Goal: Information Seeking & Learning: Learn about a topic

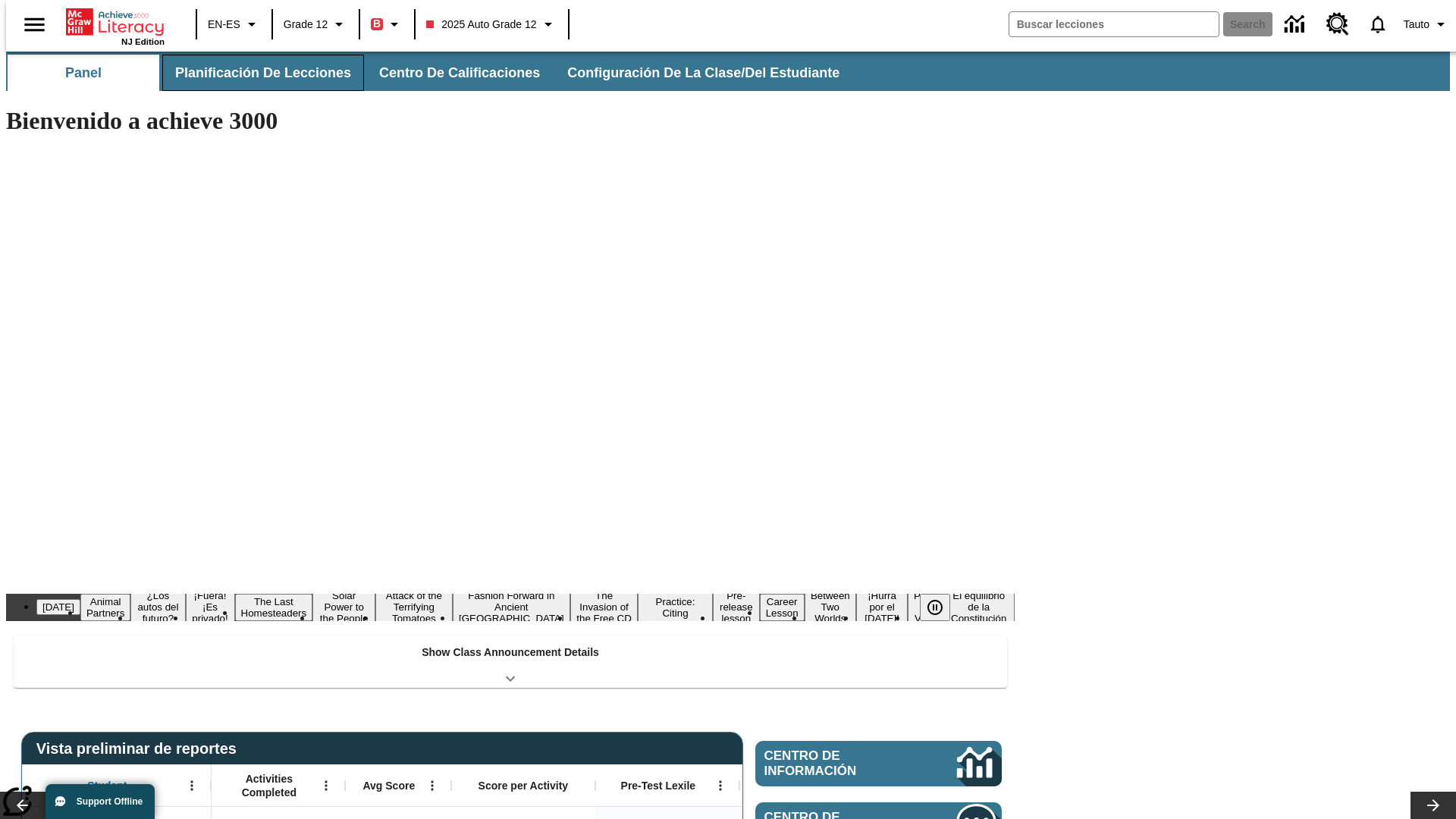
click at [254, 73] on button "Planificación de lecciones" at bounding box center [263, 72] width 202 height 36
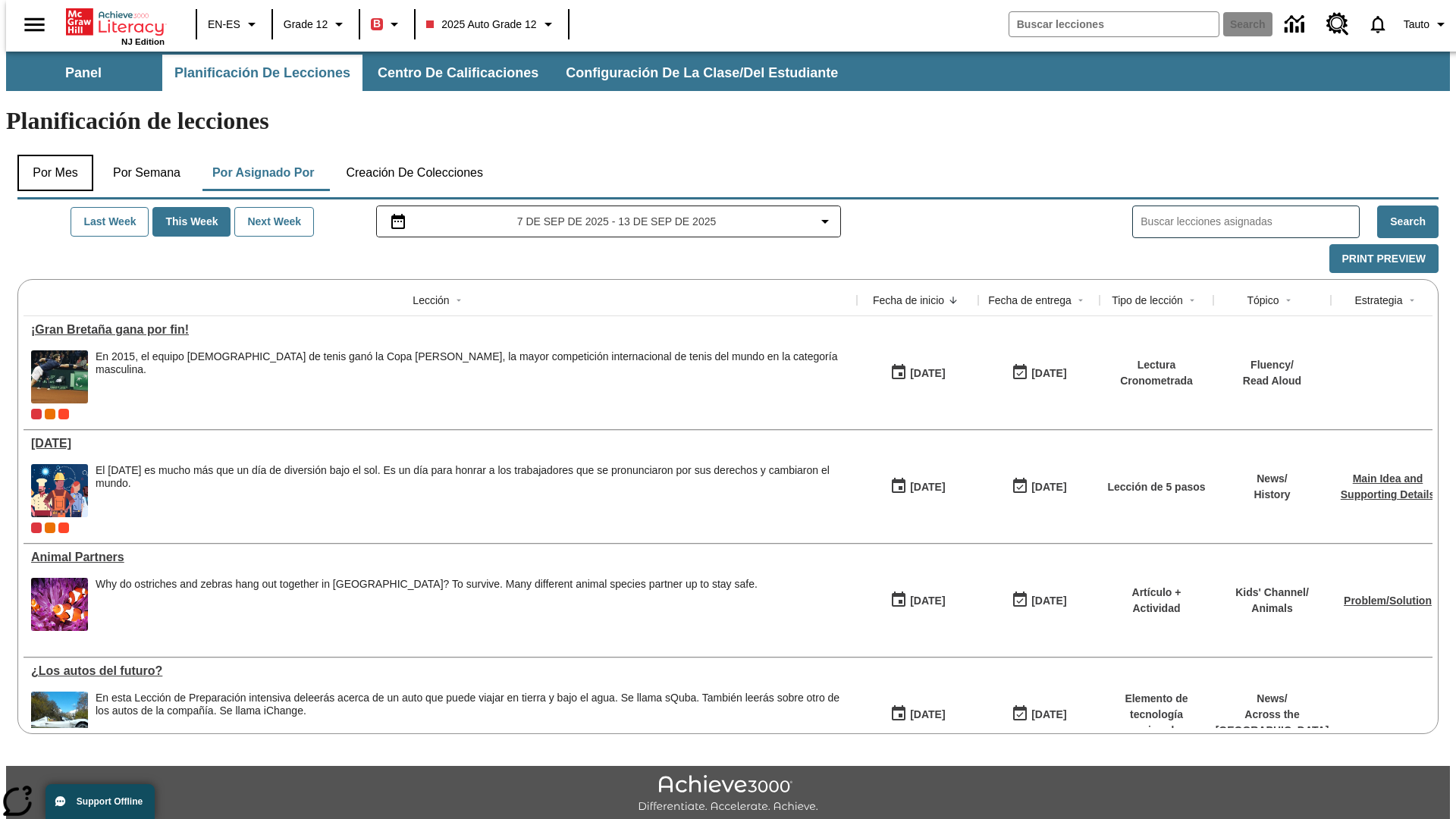
click at [50, 155] on button "Por mes" at bounding box center [55, 172] width 76 height 36
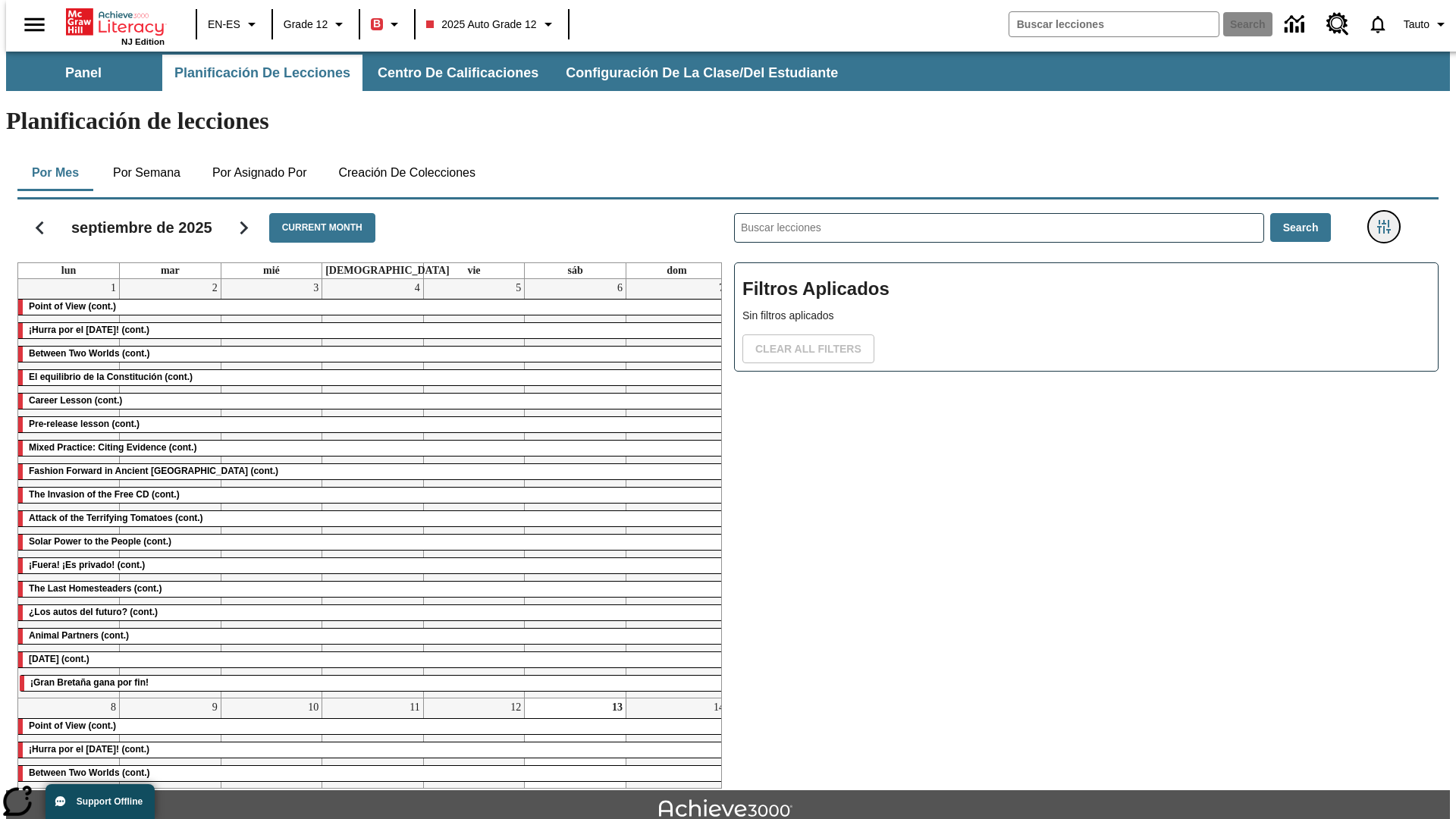
click at [1389, 220] on icon "Menú lateral de filtros" at bounding box center [1384, 227] width 13 height 13
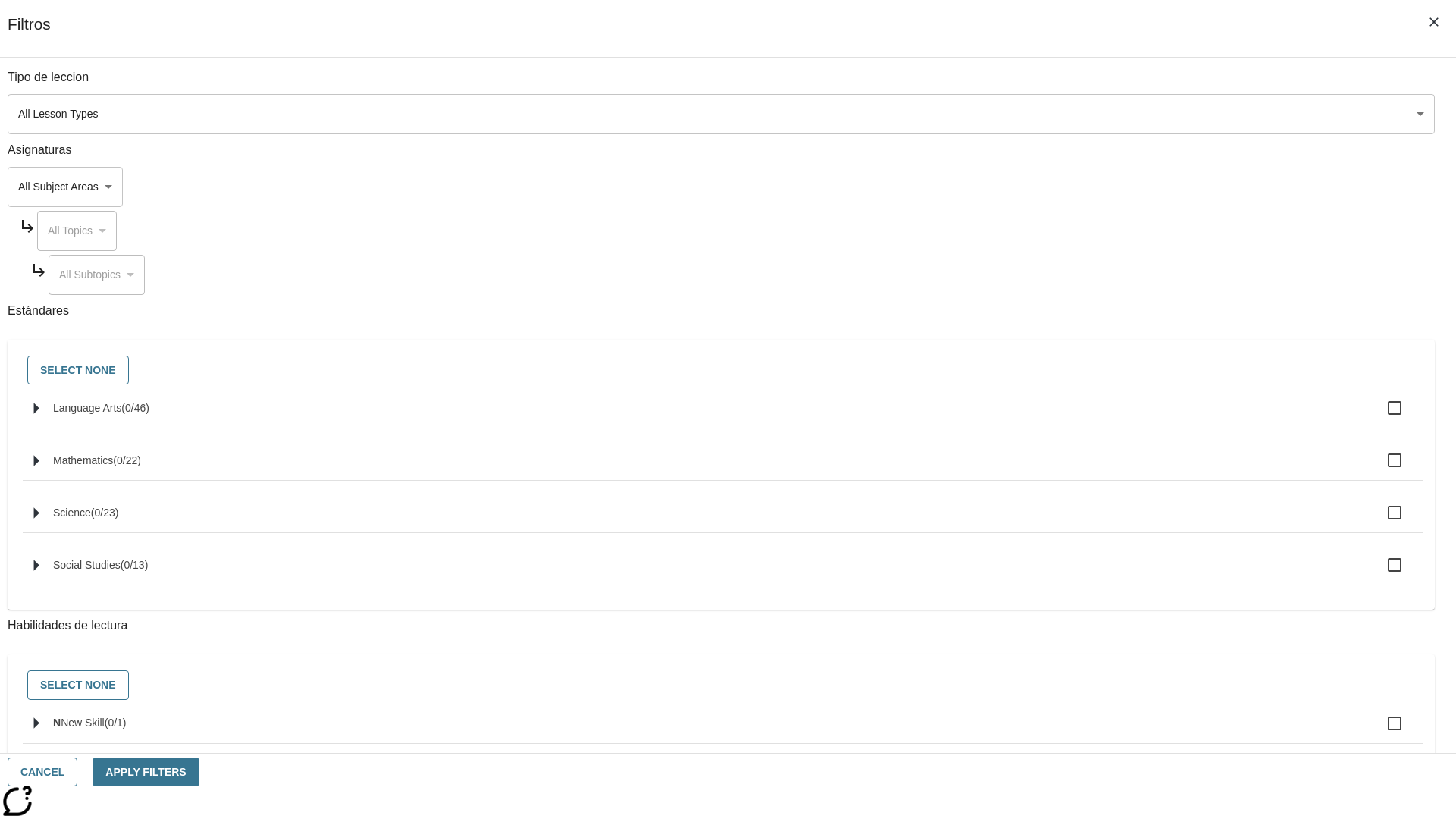
click at [1092, 114] on body "Saltar al contenido principal NJ Edition EN-ES Grade 12 B 2025 Auto Grade 12 Se…" at bounding box center [727, 469] width 1443 height 837
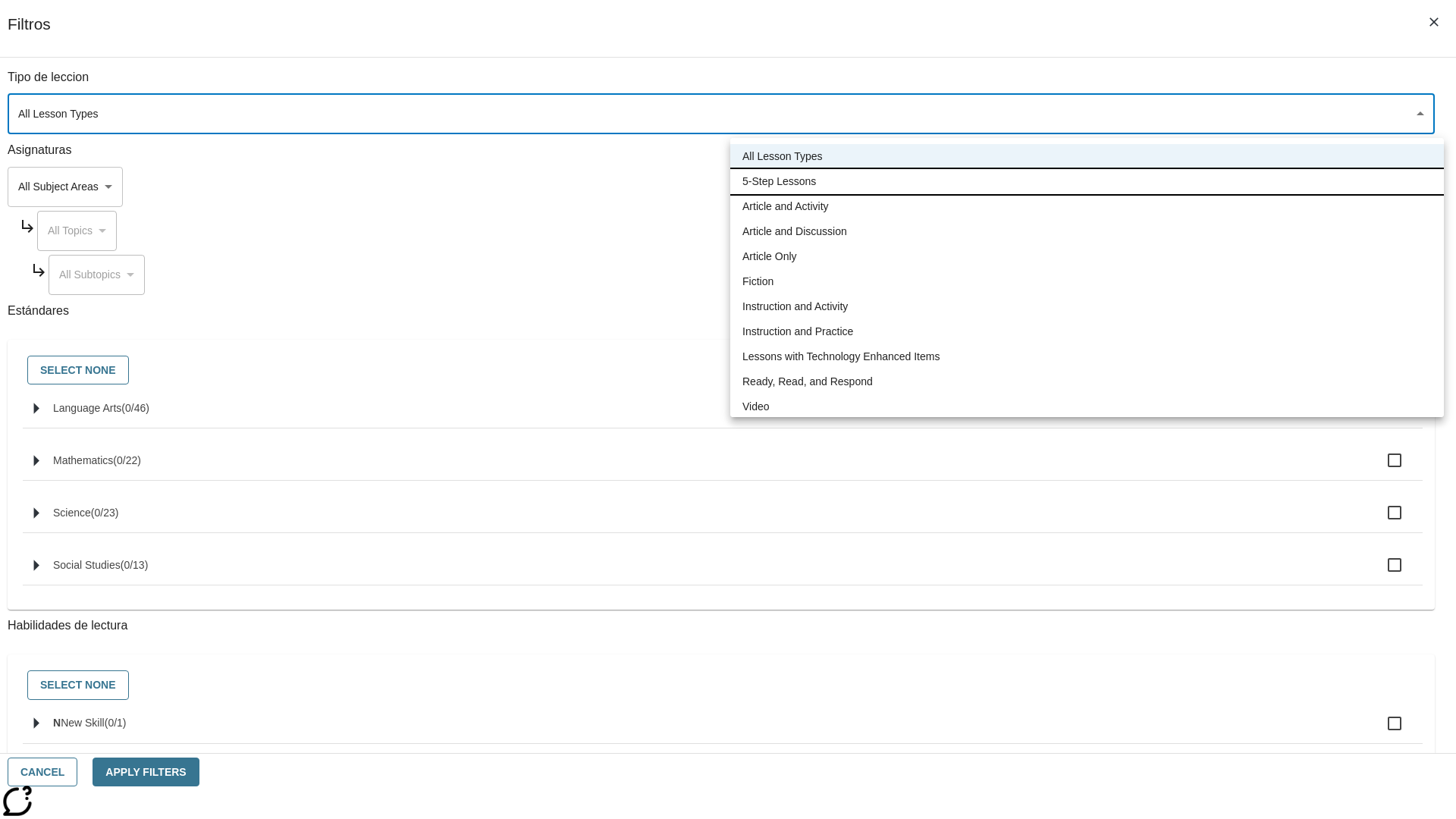
click at [1087, 182] on li "5-Step Lessons" at bounding box center [1087, 182] width 714 height 25
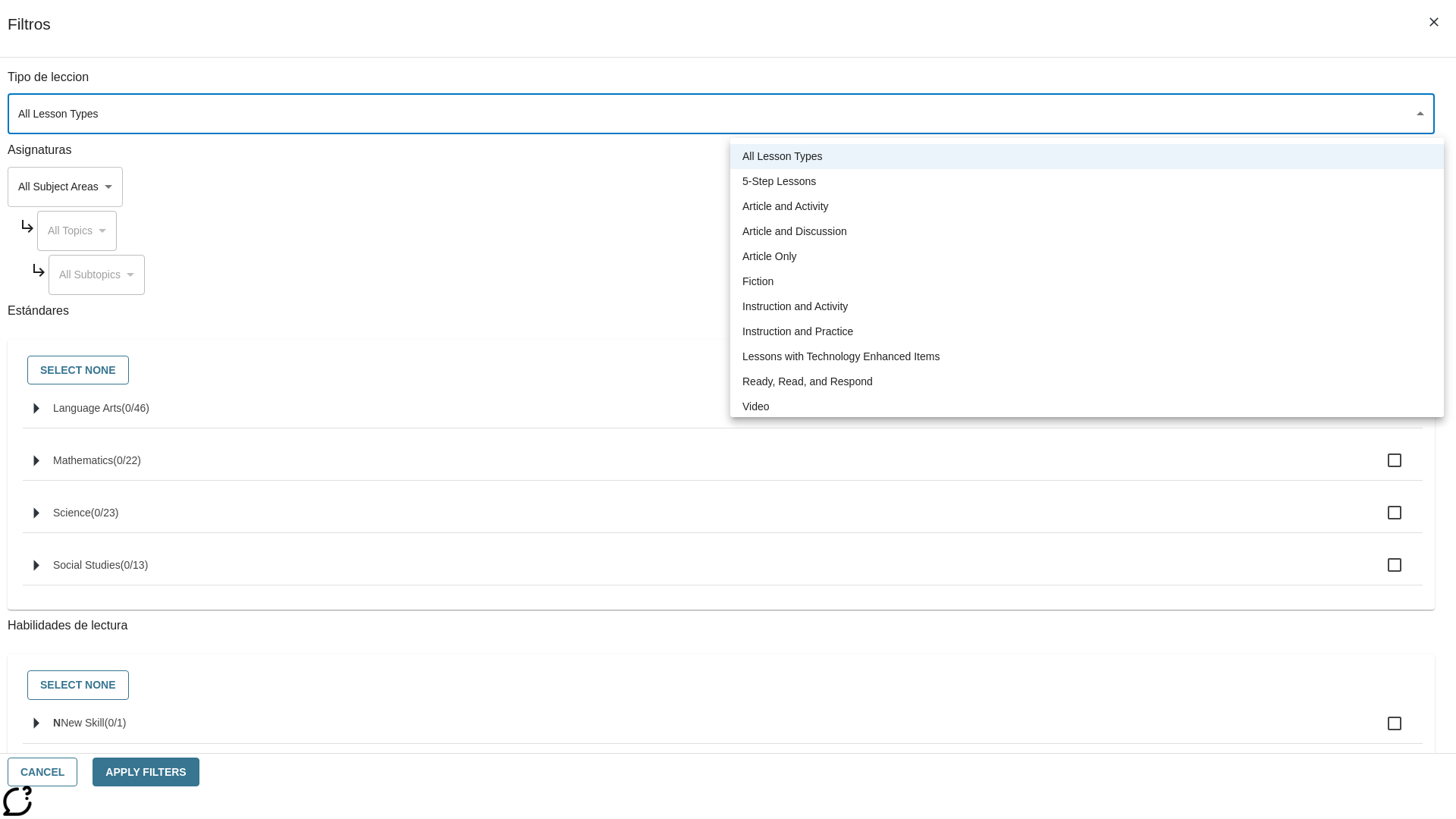
type input "1"
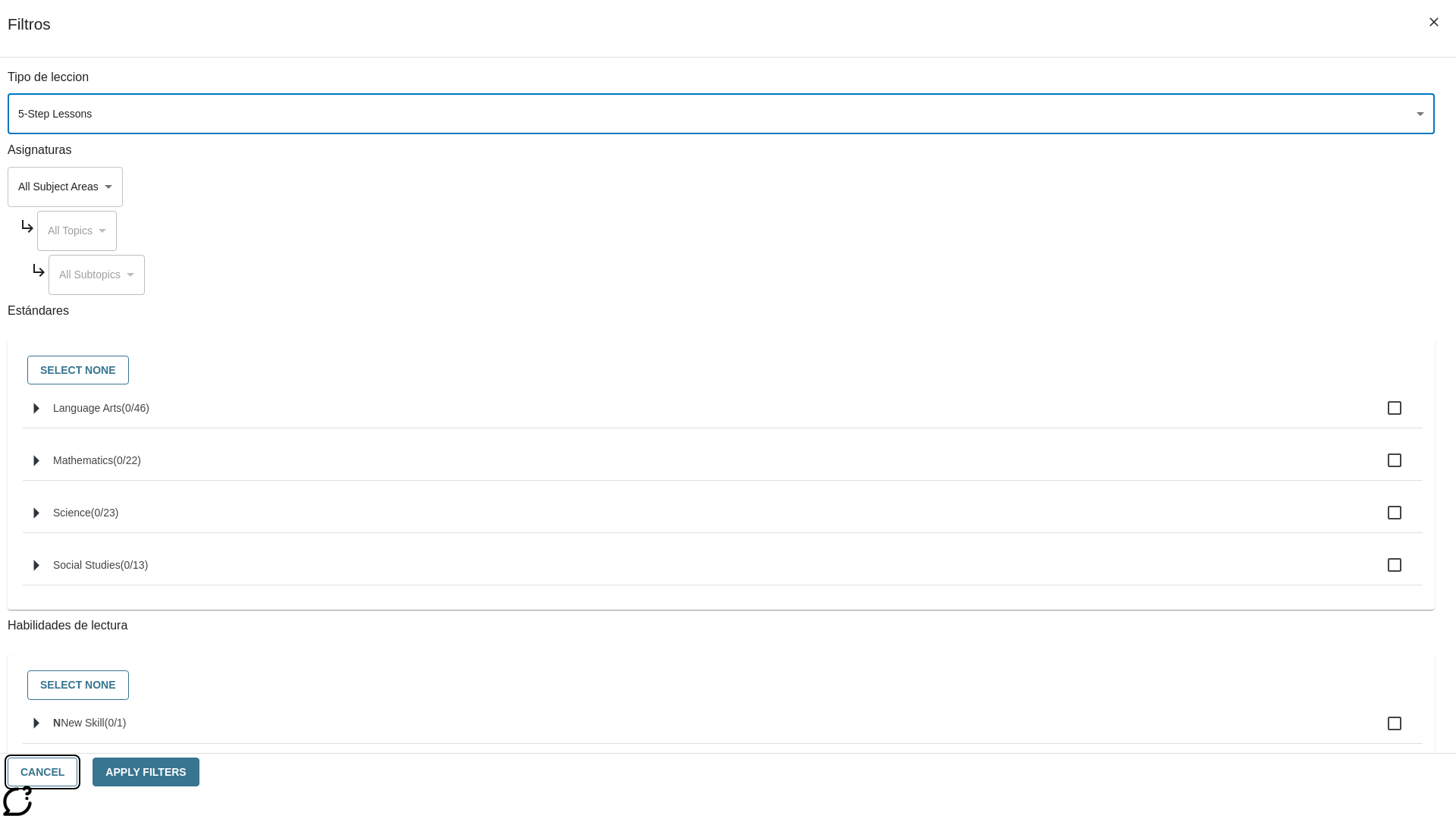
click at [77, 772] on button "Cancel" at bounding box center [42, 772] width 70 height 29
click at [1389, 220] on icon "Menú lateral de filtros" at bounding box center [1384, 227] width 13 height 13
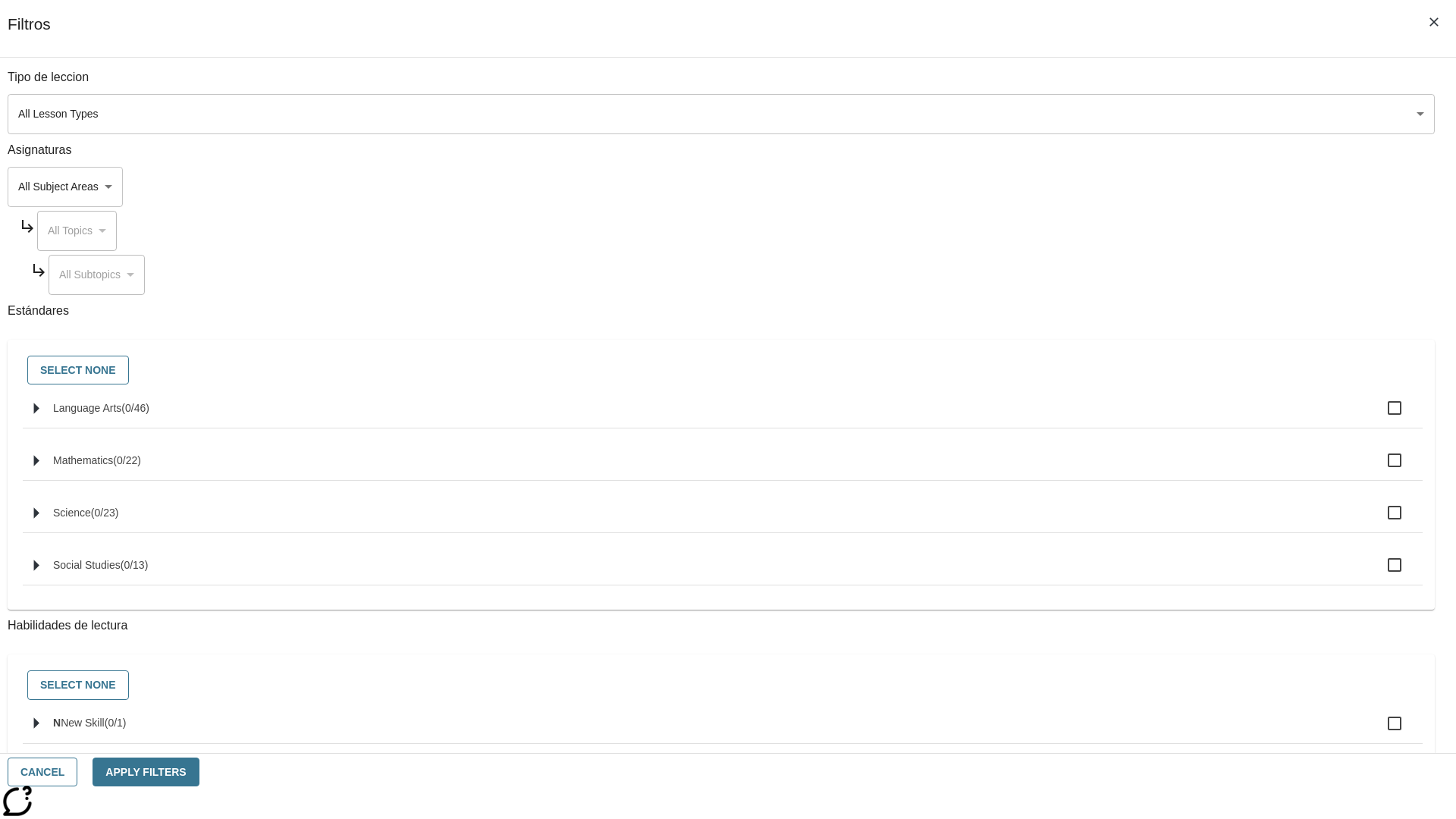
click at [1092, 114] on body "Saltar al contenido principal NJ Edition EN-ES Grade 12 B 2025 Auto Grade 12 Se…" at bounding box center [727, 469] width 1443 height 837
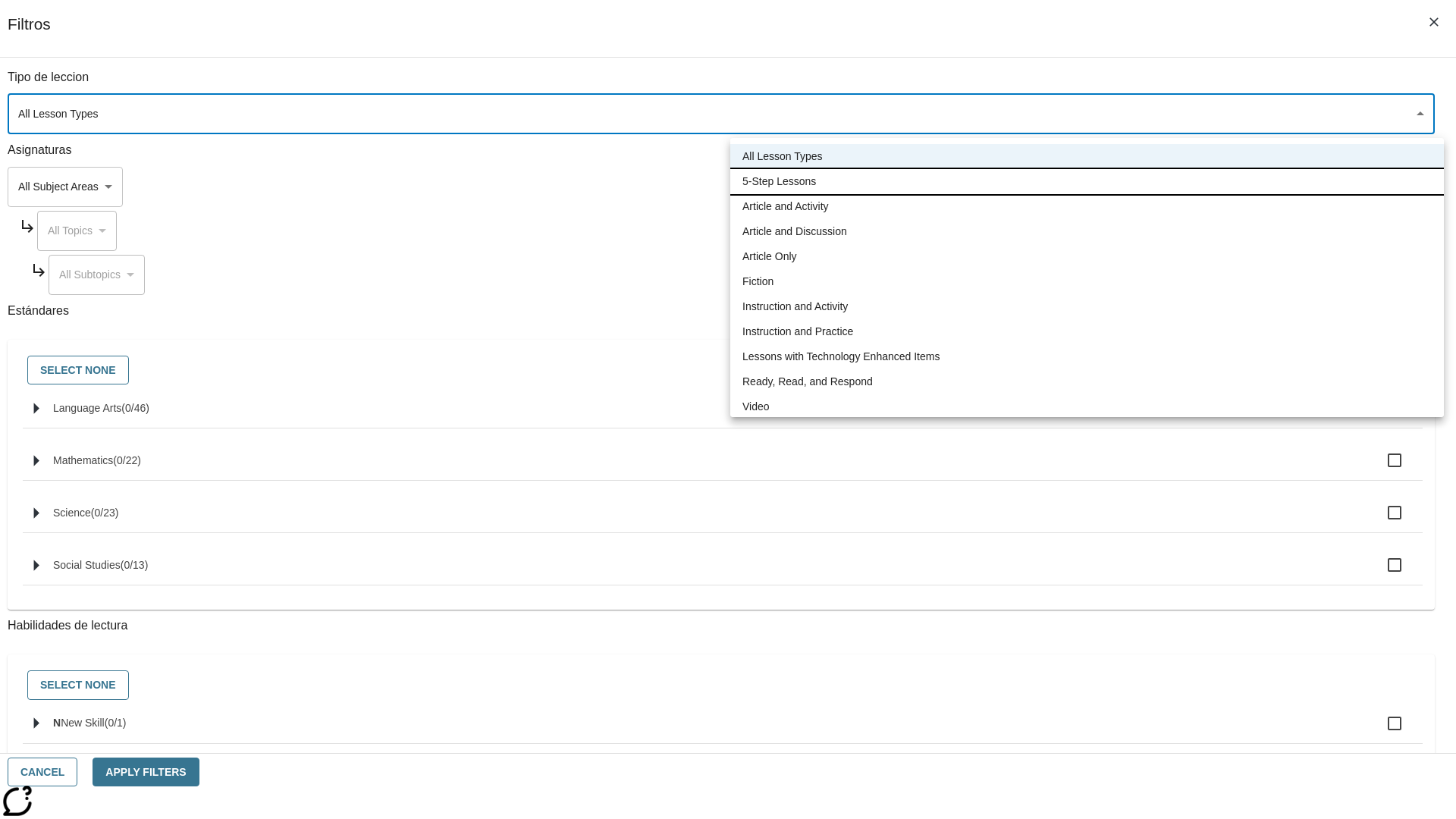
click at [1087, 182] on li "5-Step Lessons" at bounding box center [1087, 182] width 714 height 25
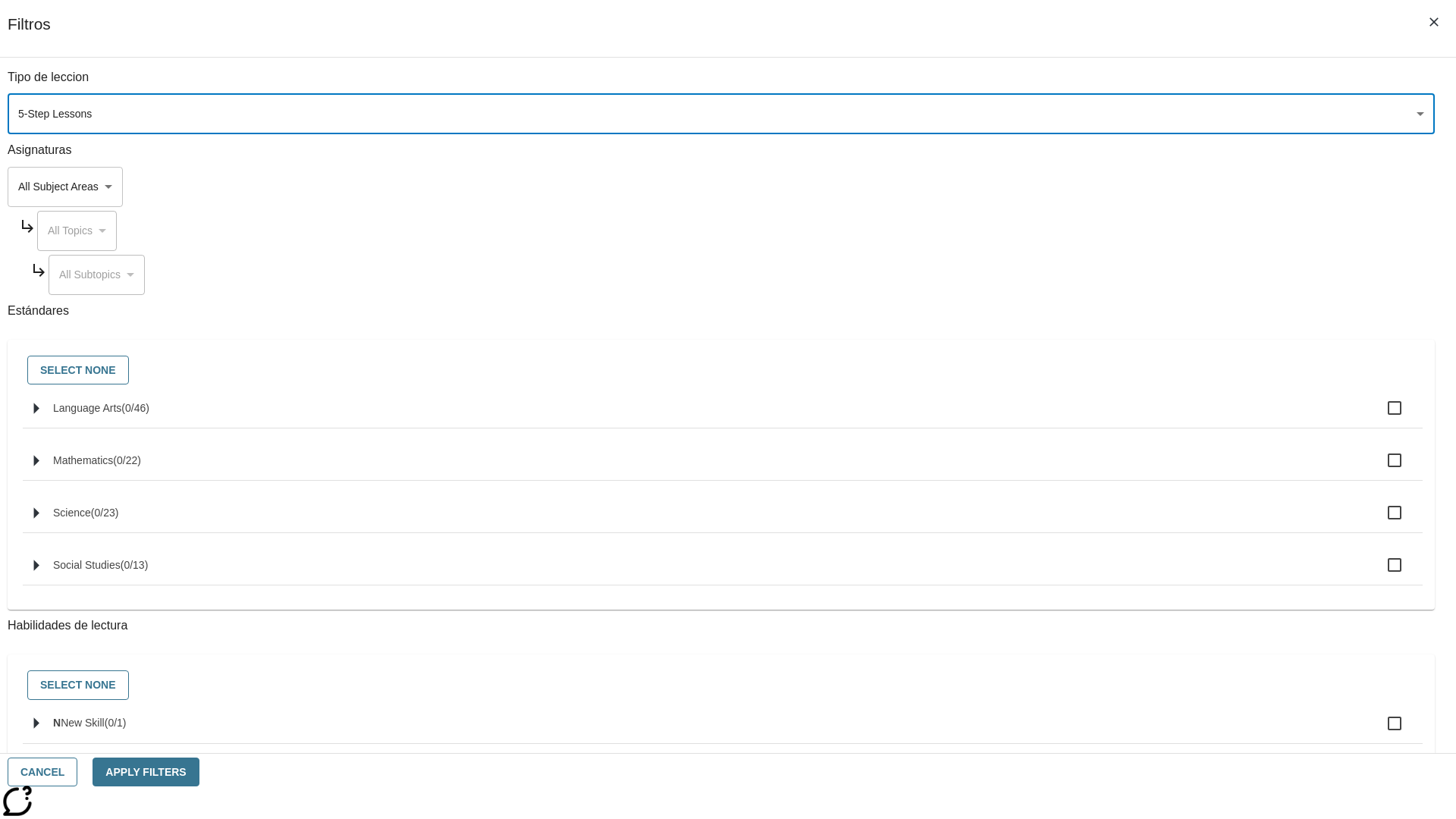
type input "1"
click at [198, 772] on button "Apply Filters" at bounding box center [145, 772] width 106 height 29
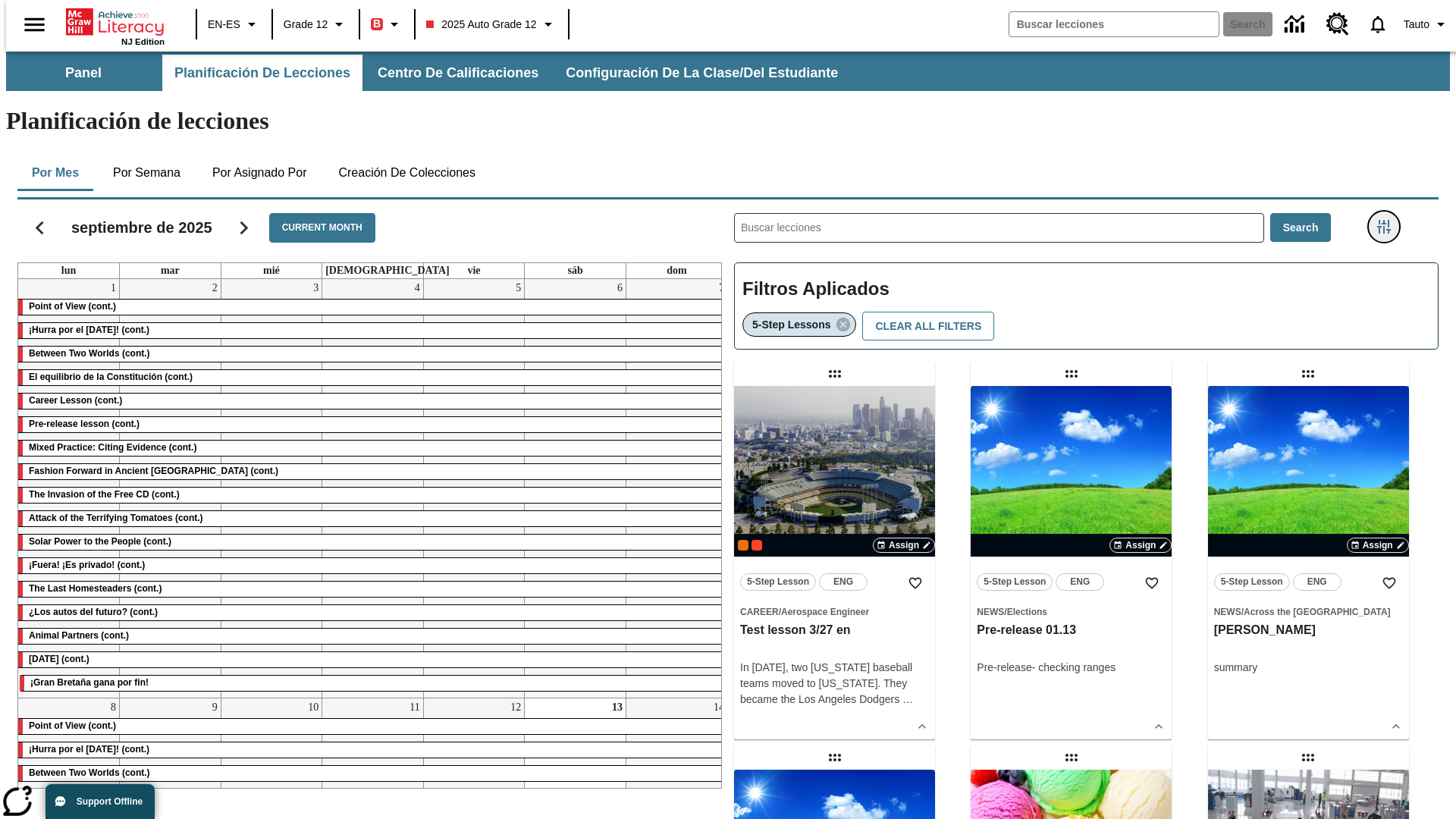
click at [1389, 220] on icon "Menú lateral de filtros" at bounding box center [1384, 227] width 13 height 13
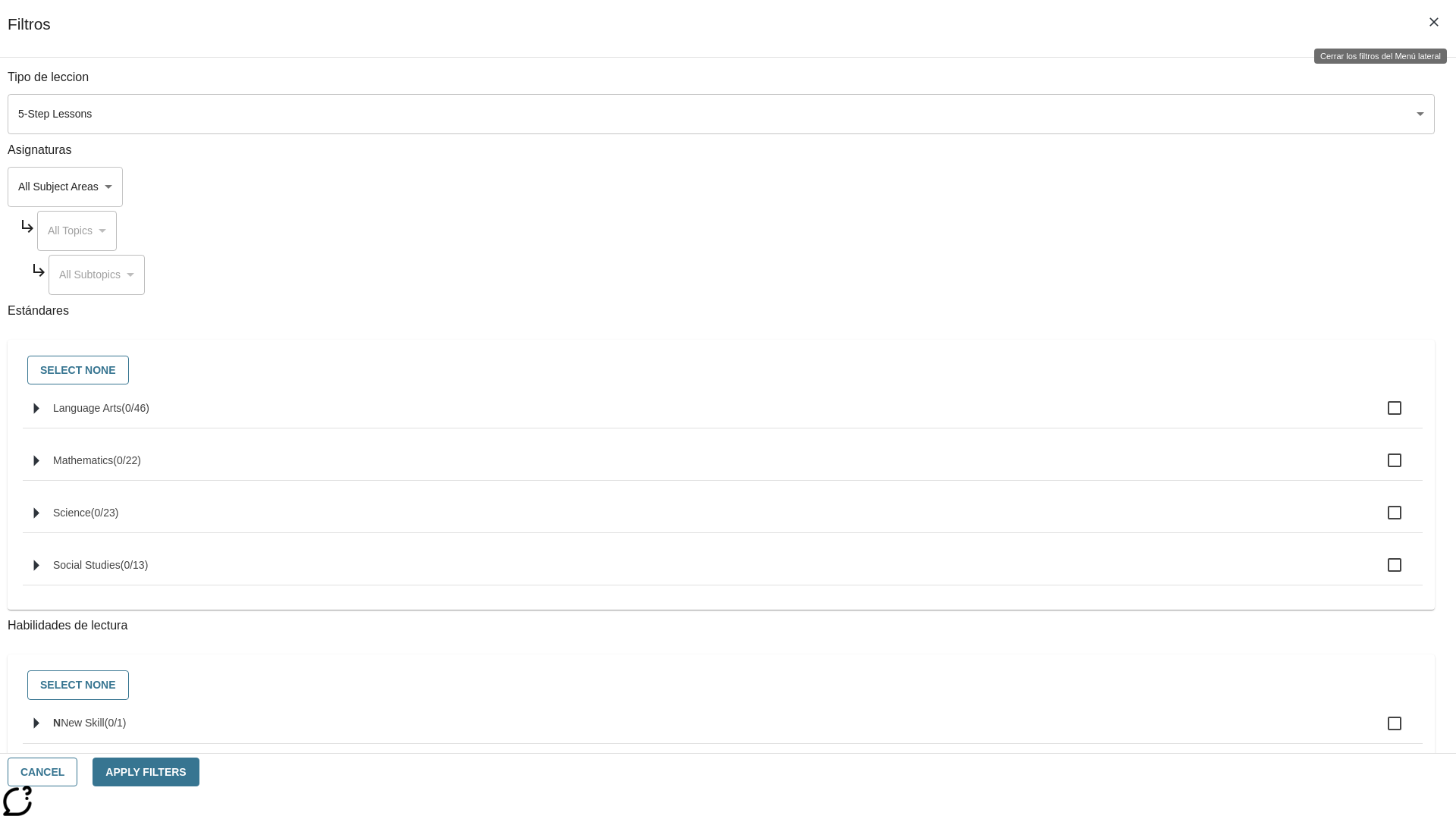
click at [1434, 22] on icon "Cerrar los filtros del Menú lateral" at bounding box center [1433, 22] width 9 height 9
click at [1389, 220] on icon "Menú lateral de filtros" at bounding box center [1384, 227] width 13 height 13
click at [1434, 22] on icon "Cerrar los filtros del Menú lateral" at bounding box center [1433, 22] width 9 height 9
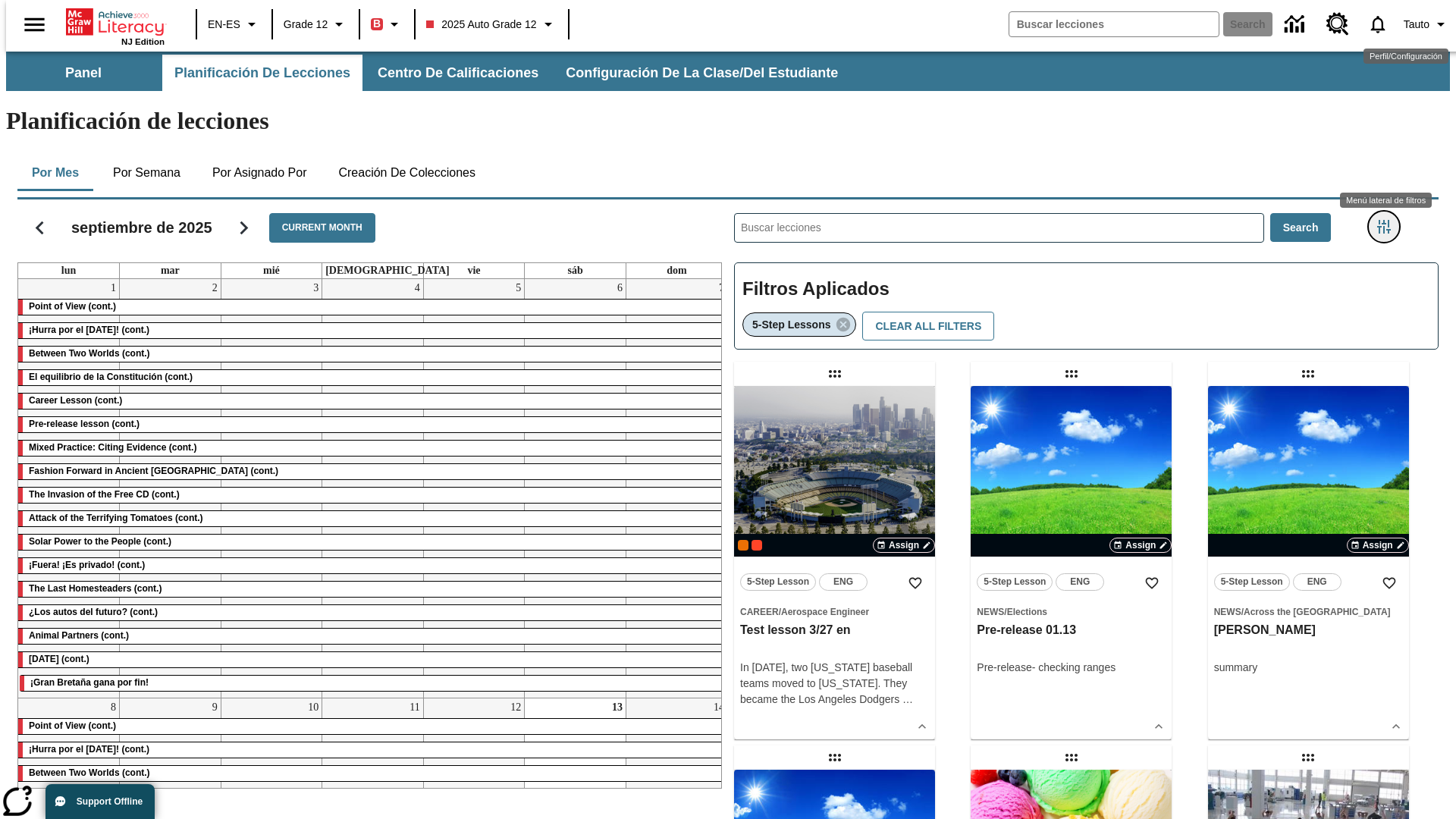
click at [1389, 220] on icon "Menú lateral de filtros" at bounding box center [1384, 227] width 13 height 13
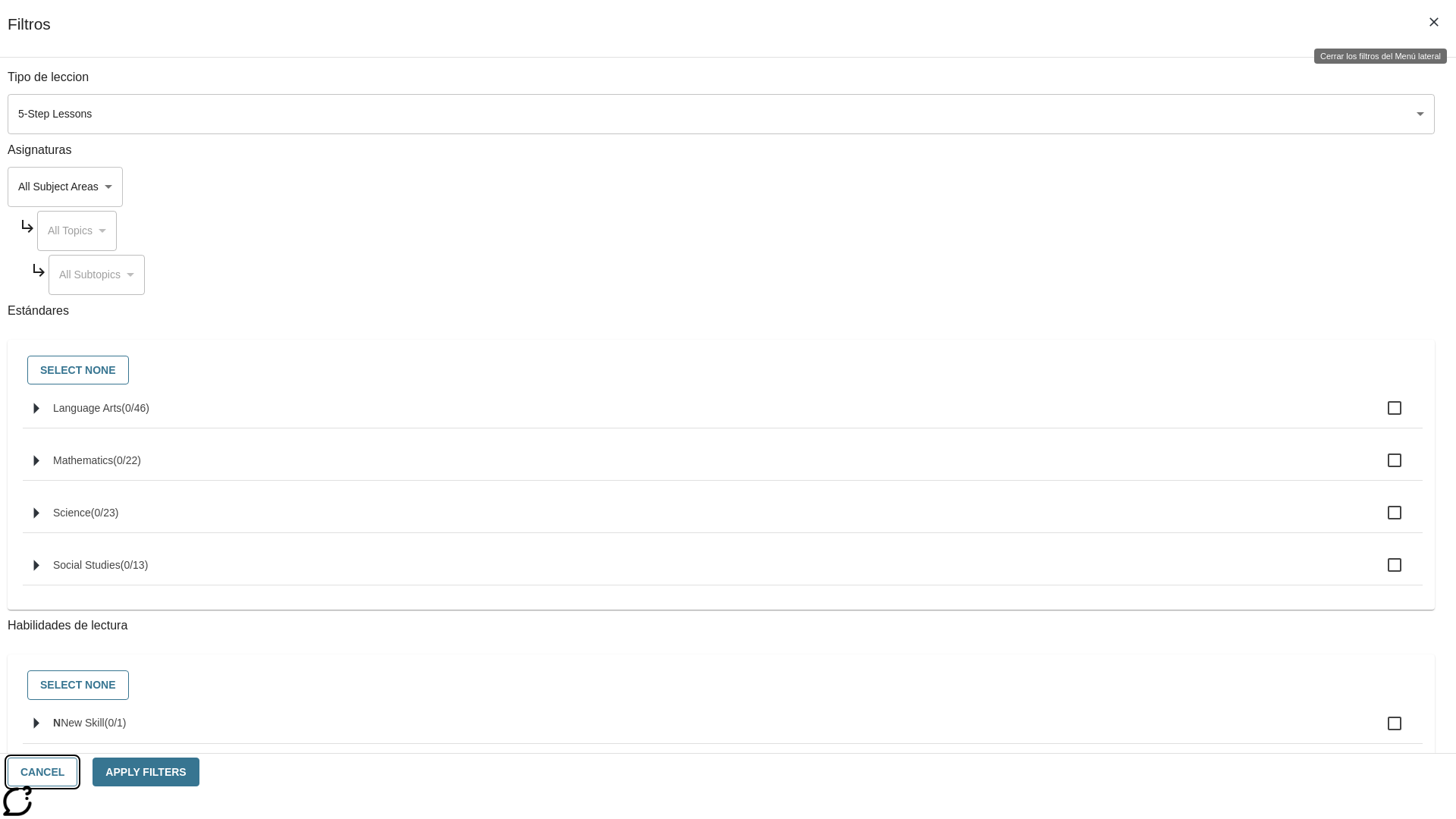
click at [77, 772] on button "Cancel" at bounding box center [42, 772] width 70 height 29
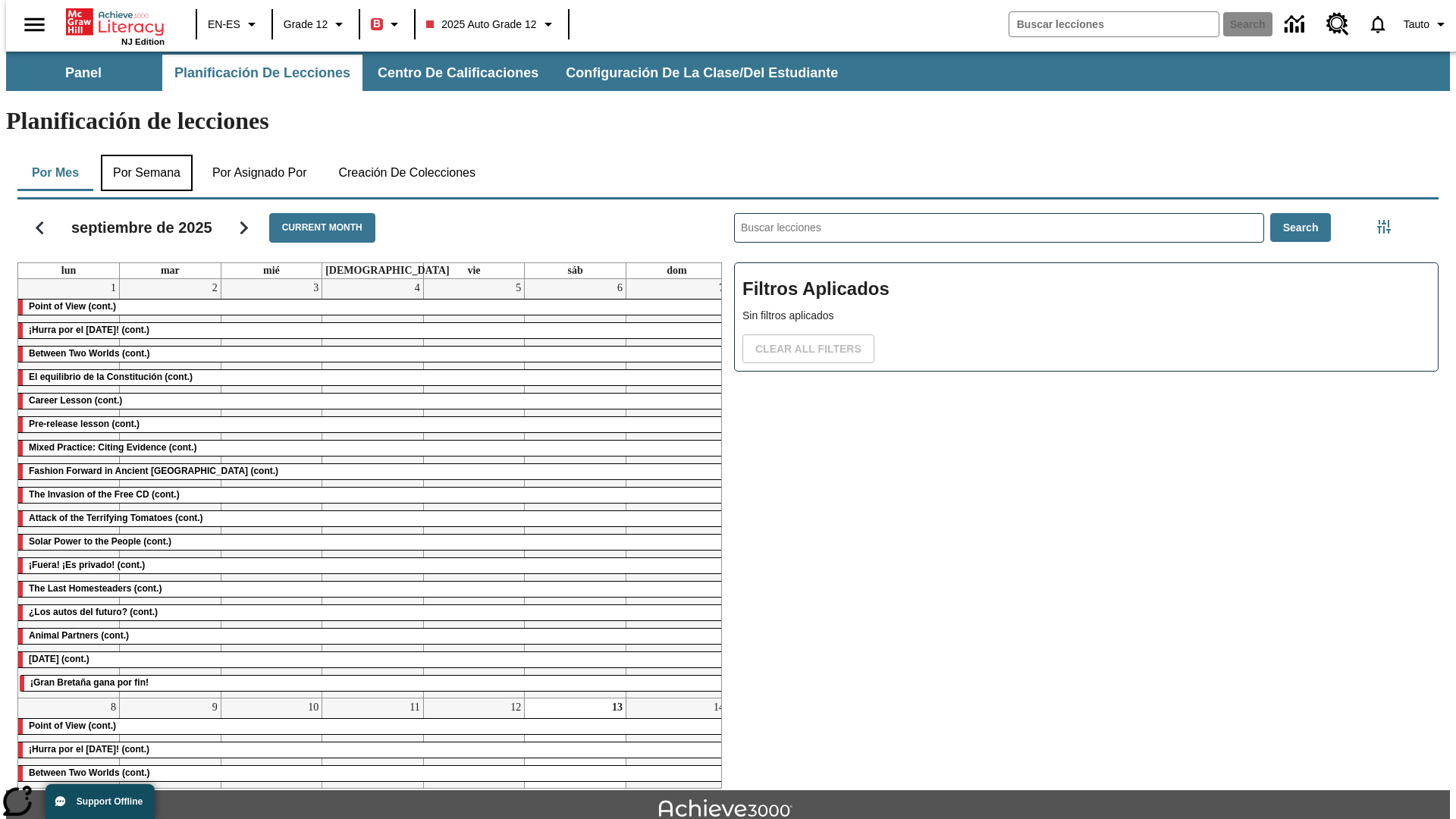
click at [142, 155] on button "Por semana" at bounding box center [146, 172] width 92 height 36
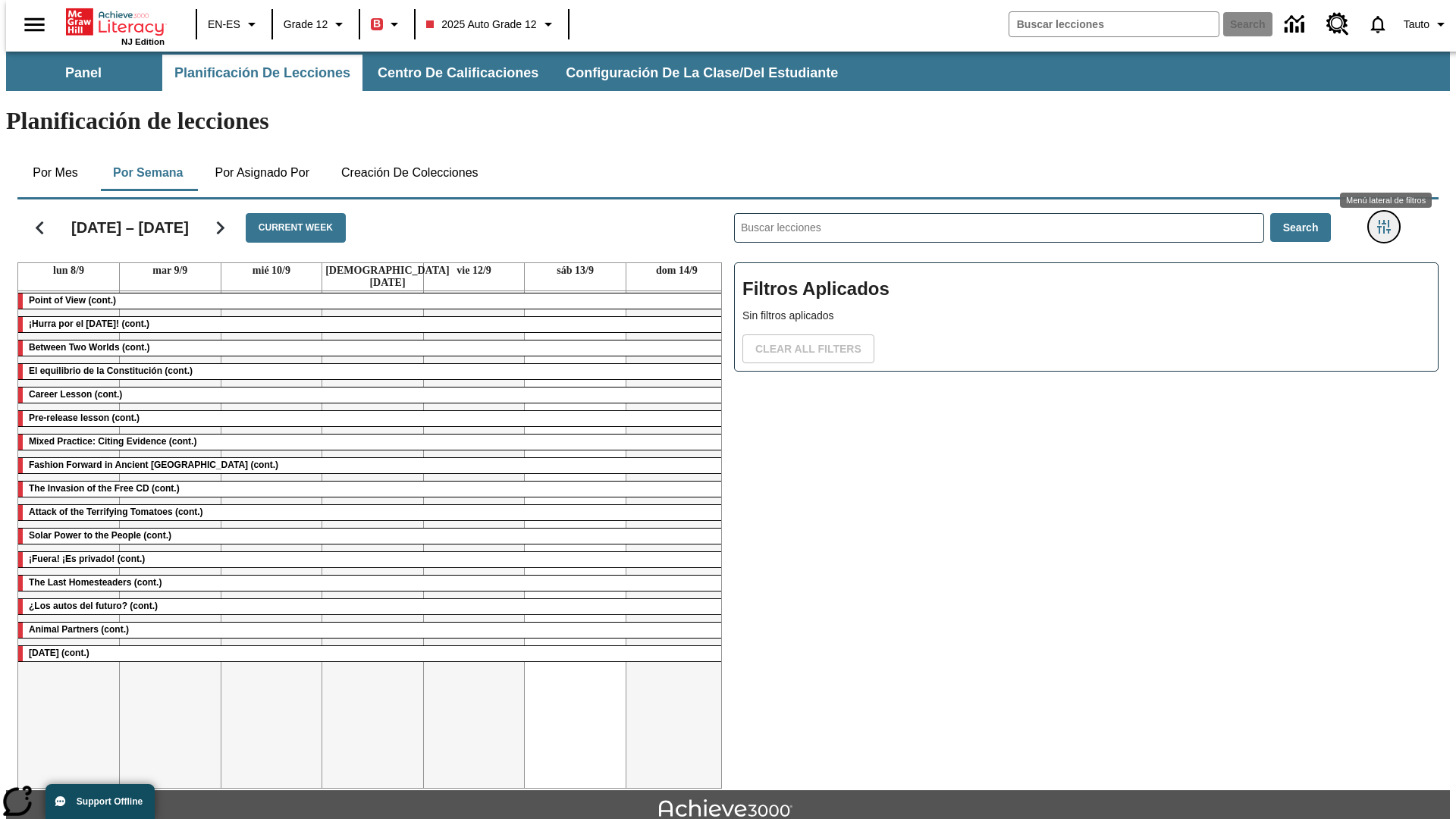
click at [1389, 220] on icon "Menú lateral de filtros" at bounding box center [1384, 227] width 13 height 13
